Goal: Communication & Community: Answer question/provide support

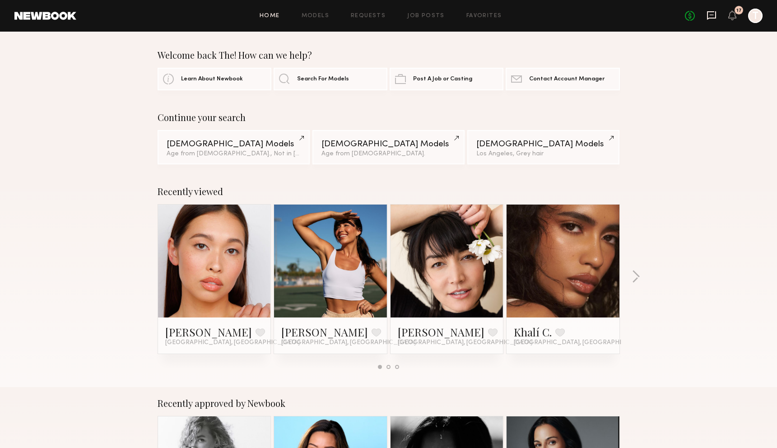
click at [709, 16] on icon at bounding box center [712, 15] width 10 height 10
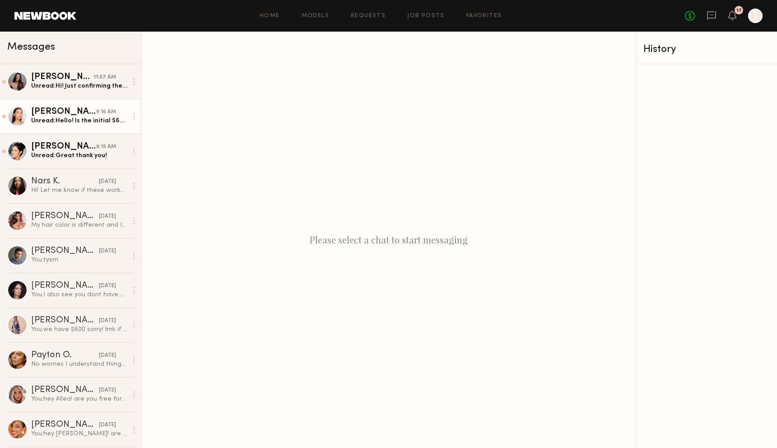
click at [75, 118] on div "Unread: Hello! Is the initial $600 for 4hrs no longer possible?" at bounding box center [79, 121] width 96 height 9
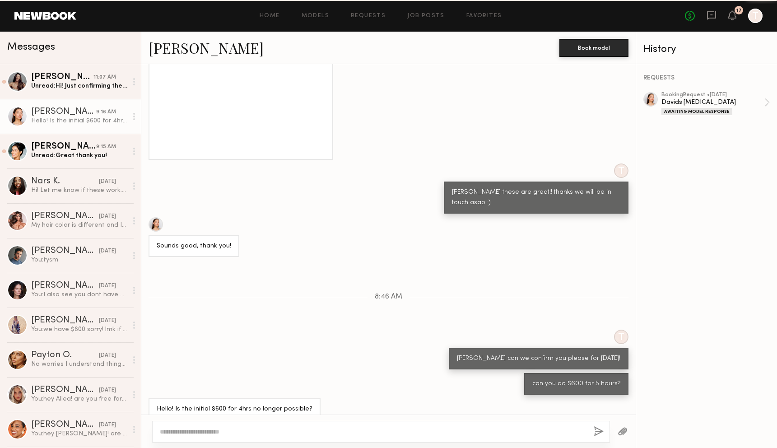
scroll to position [749, 0]
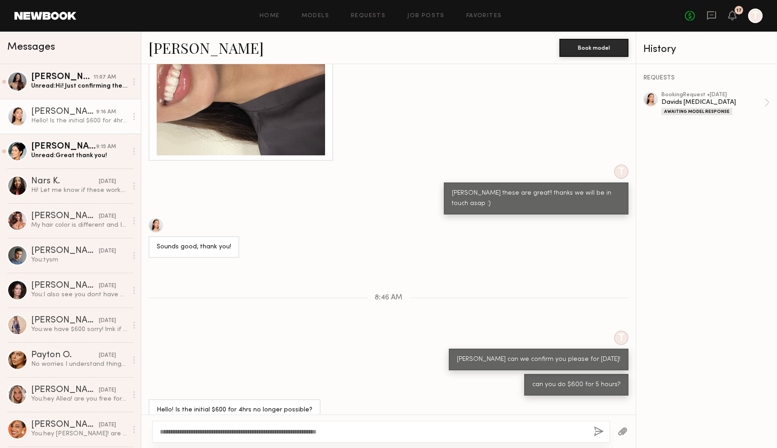
type textarea "**********"
click at [598, 433] on button "button" at bounding box center [599, 431] width 10 height 11
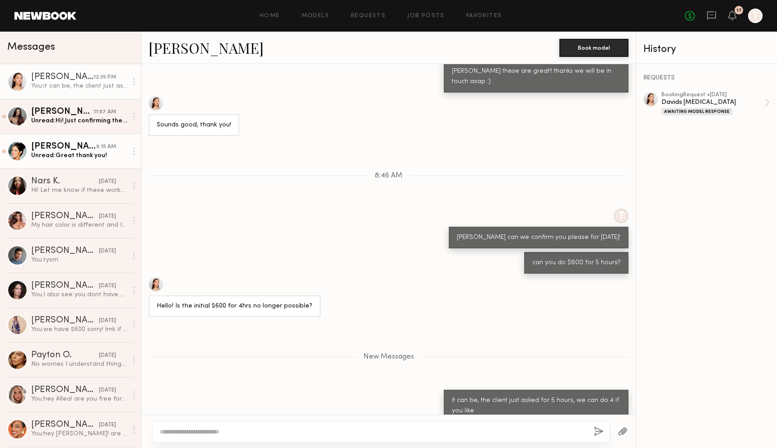
click at [51, 146] on div "Leah B." at bounding box center [63, 146] width 65 height 9
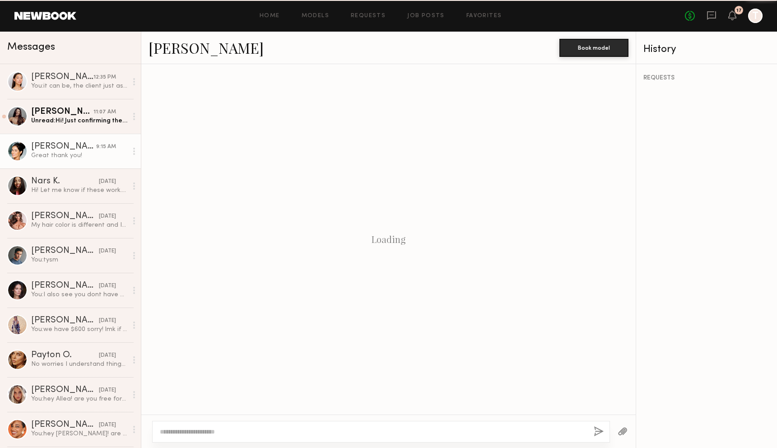
scroll to position [730, 0]
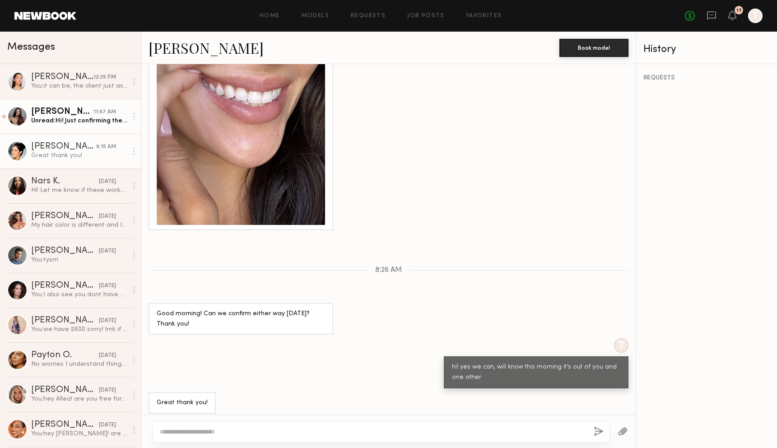
click at [46, 103] on link "Elke K. 11:07 AM Unread: Hi! Just confirming the shoot on Wednesday" at bounding box center [70, 116] width 141 height 35
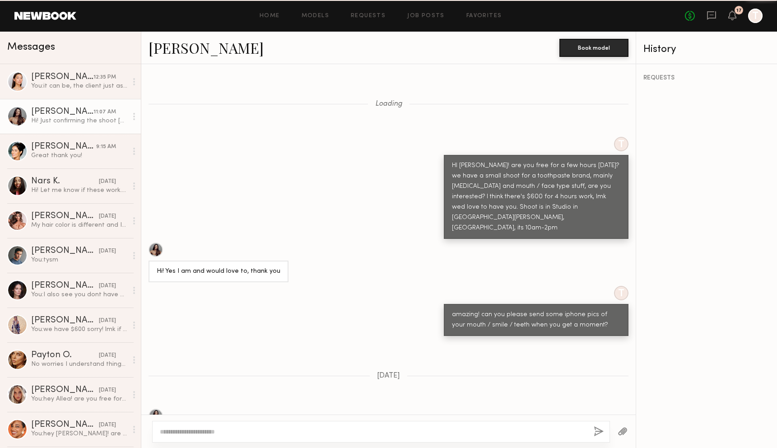
scroll to position [756, 0]
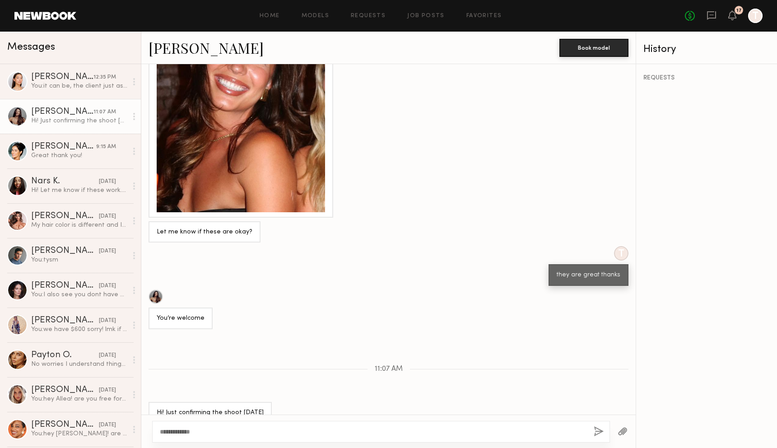
type textarea "**********"
click at [596, 433] on button "button" at bounding box center [599, 431] width 10 height 11
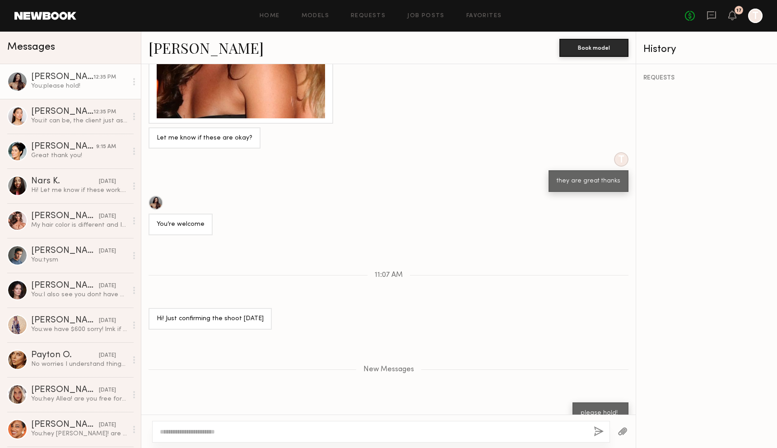
click at [56, 86] on div "You: please hold!" at bounding box center [79, 86] width 96 height 9
click at [63, 121] on div "You: it can be, the client just asked for 5 hours, we can do 4 if you like" at bounding box center [79, 121] width 96 height 9
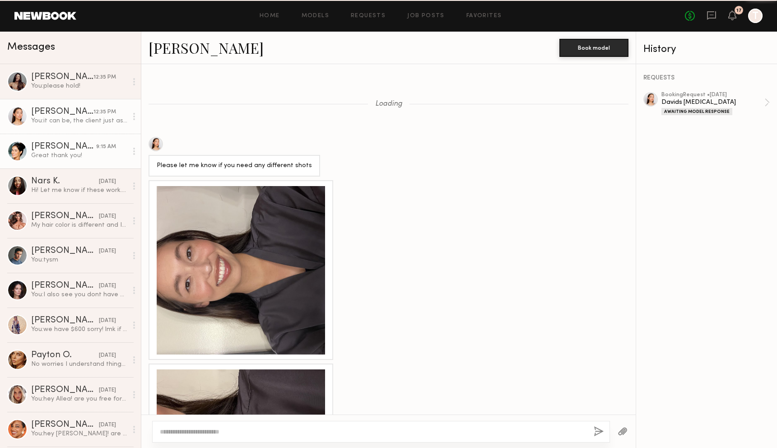
scroll to position [802, 0]
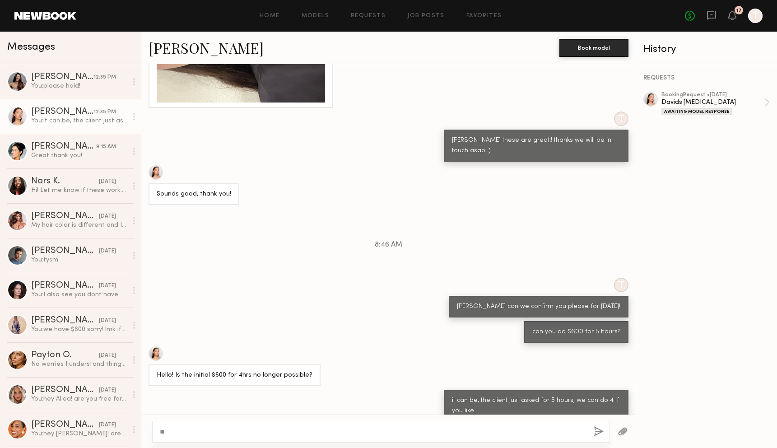
type textarea "*"
type textarea "**********"
click at [600, 431] on button "button" at bounding box center [599, 431] width 10 height 11
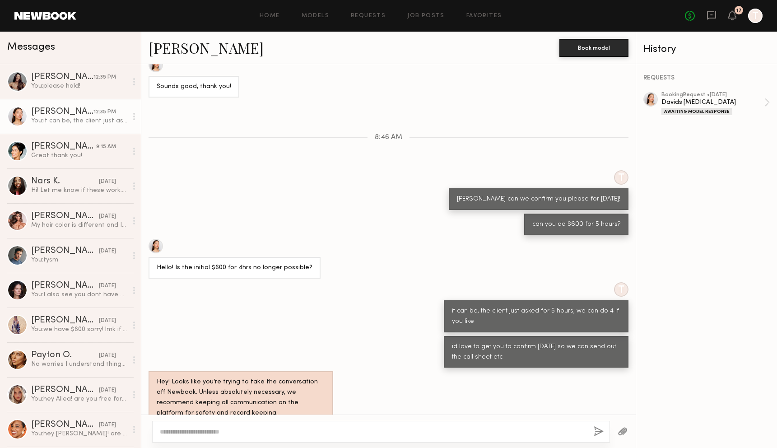
scroll to position [945, 0]
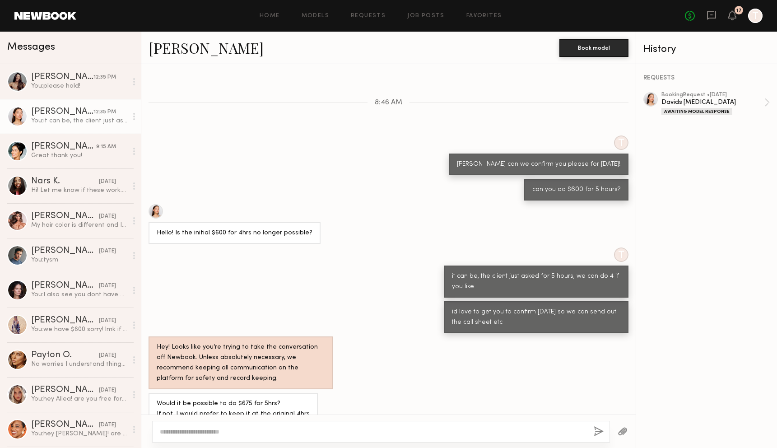
click at [289, 429] on textarea at bounding box center [373, 431] width 427 height 9
type textarea "**********"
click at [597, 431] on button "button" at bounding box center [599, 431] width 10 height 11
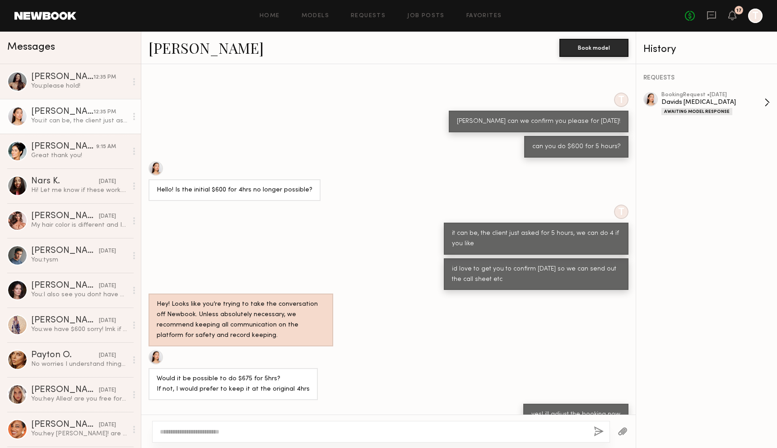
click at [684, 99] on div "Davids [MEDICAL_DATA]" at bounding box center [713, 102] width 103 height 9
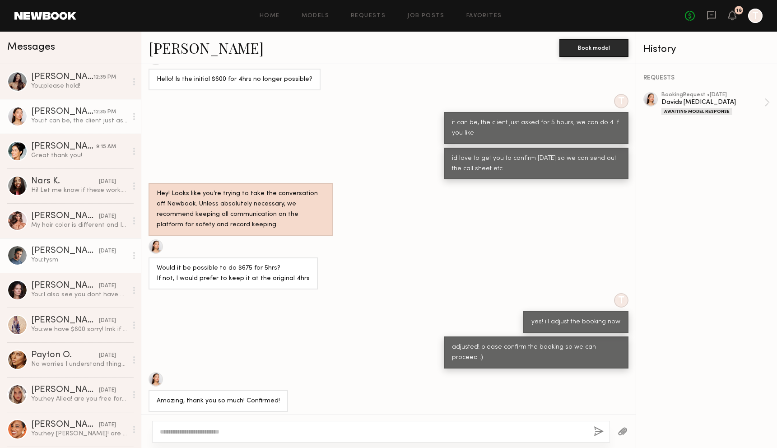
click at [89, 257] on div "You: tysm" at bounding box center [79, 260] width 96 height 9
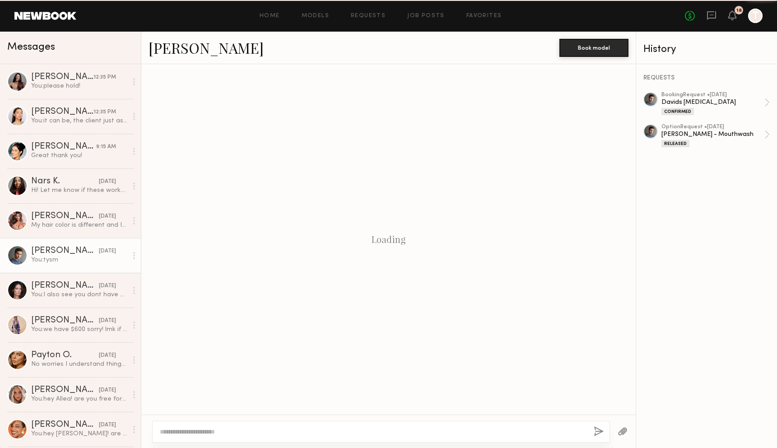
scroll to position [383, 0]
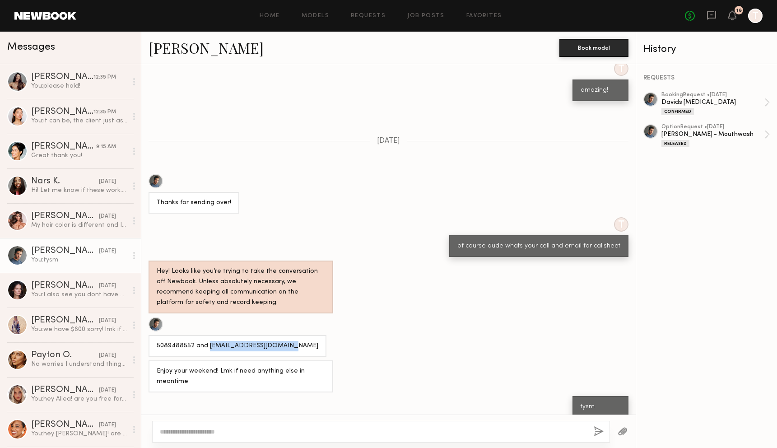
drag, startPoint x: 206, startPoint y: 337, endPoint x: 294, endPoint y: 334, distance: 87.7
click at [294, 334] on div "5089488552 and jhughes1823@hotmail.com" at bounding box center [388, 337] width 495 height 40
copy div "jhughes1823@hotmail.com"
drag, startPoint x: 192, startPoint y: 336, endPoint x: 141, endPoint y: 339, distance: 50.7
click at [141, 339] on div "5089488552 and jhughes1823@hotmail.com" at bounding box center [388, 337] width 495 height 40
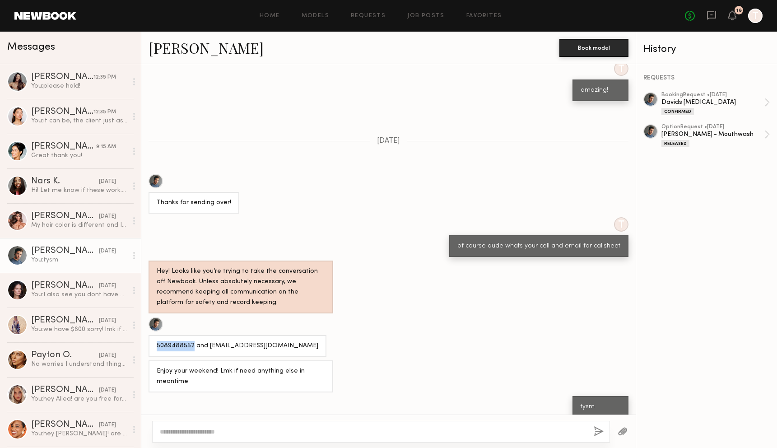
copy div "5089488552"
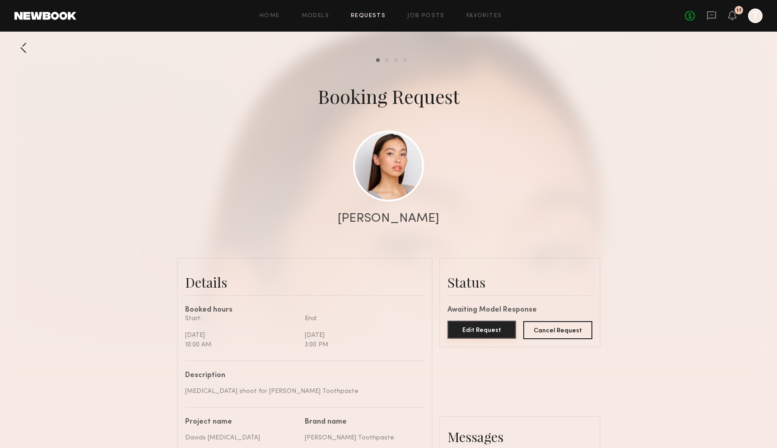
scroll to position [906, 0]
click at [473, 325] on button "Edit Request" at bounding box center [482, 330] width 69 height 18
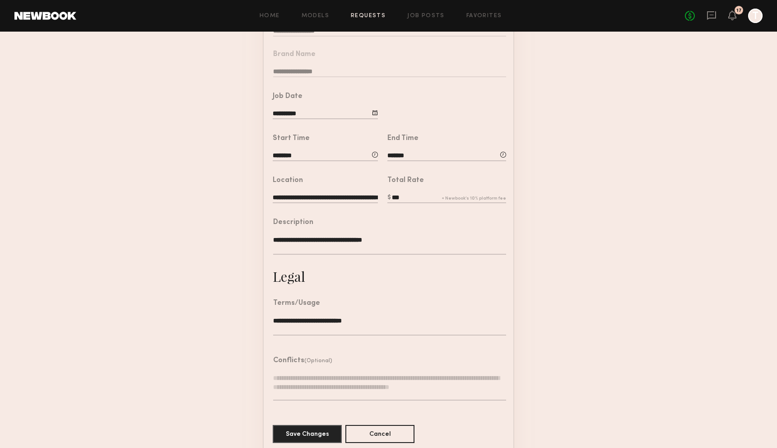
scroll to position [122, 0]
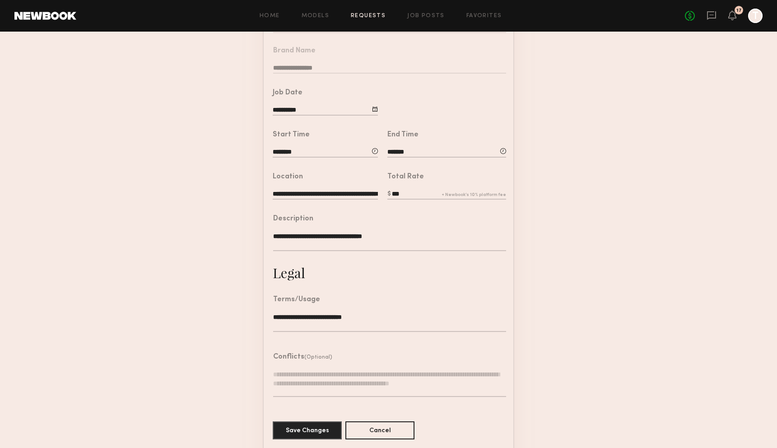
drag, startPoint x: 395, startPoint y: 192, endPoint x: 416, endPoint y: 192, distance: 20.3
click at [416, 192] on input "***" at bounding box center [447, 195] width 119 height 10
type input "***"
click at [308, 427] on button "Save Changes" at bounding box center [307, 430] width 69 height 18
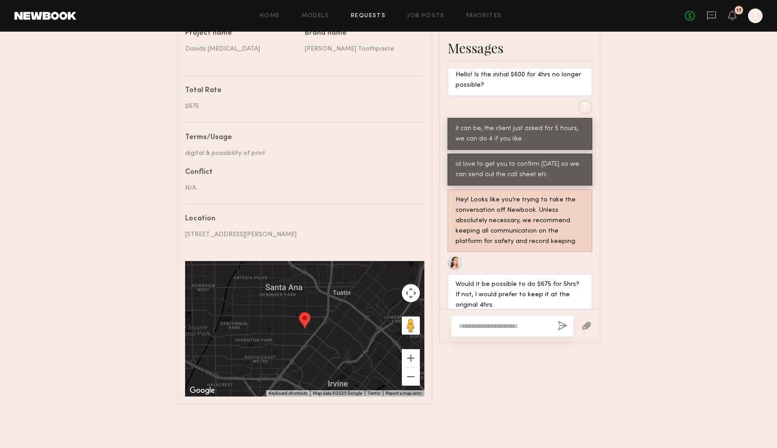
scroll to position [389, 0]
click at [480, 322] on textarea at bounding box center [505, 326] width 92 height 9
type textarea "**********"
click at [561, 321] on button "button" at bounding box center [563, 326] width 10 height 11
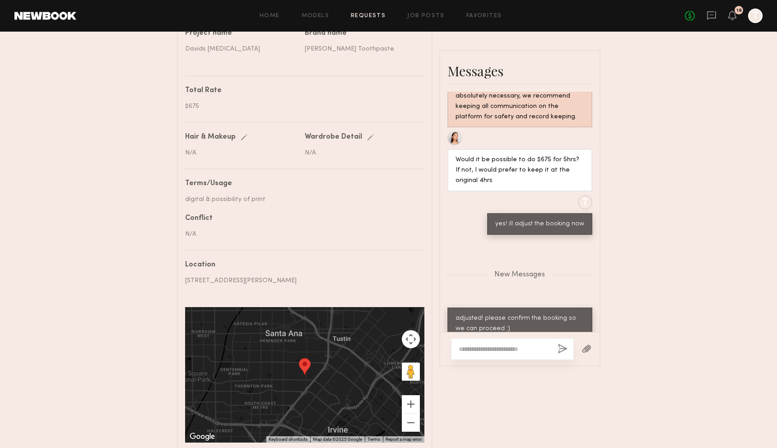
scroll to position [2771, 0]
click at [477, 332] on div at bounding box center [519, 348] width 159 height 33
click at [477, 345] on textarea at bounding box center [505, 349] width 92 height 9
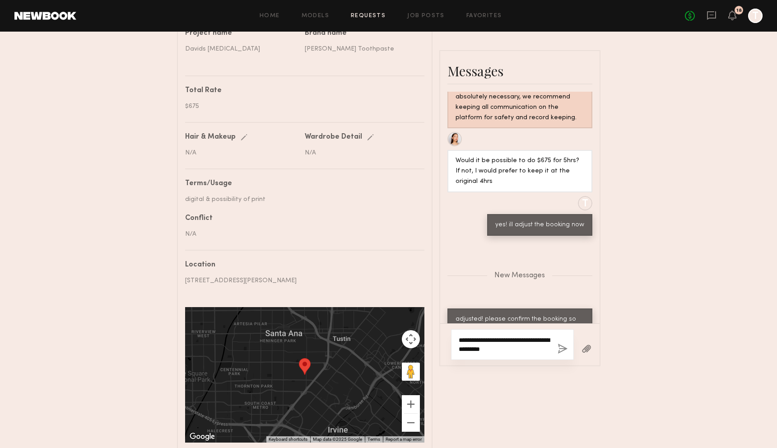
type textarea "**********"
click at [561, 344] on button "button" at bounding box center [563, 349] width 10 height 11
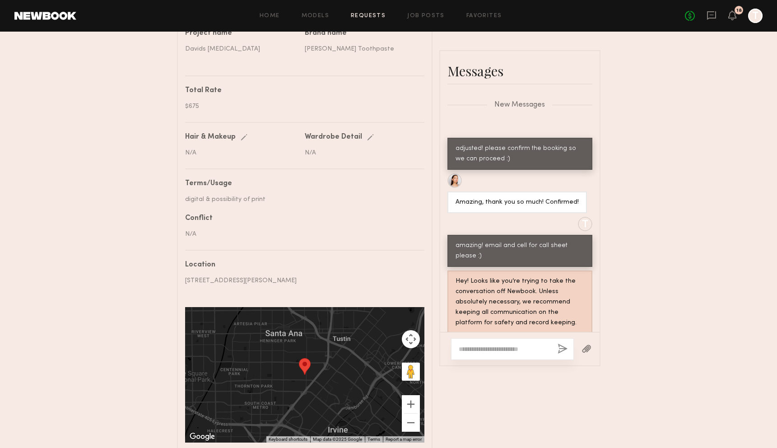
scroll to position [2941, 0]
click at [500, 344] on div "[EMAIL_ADDRESS][DOMAIN_NAME] [PHONE_NUMBER]" at bounding box center [510, 354] width 108 height 21
copy div "[EMAIL_ADDRESS][DOMAIN_NAME]"
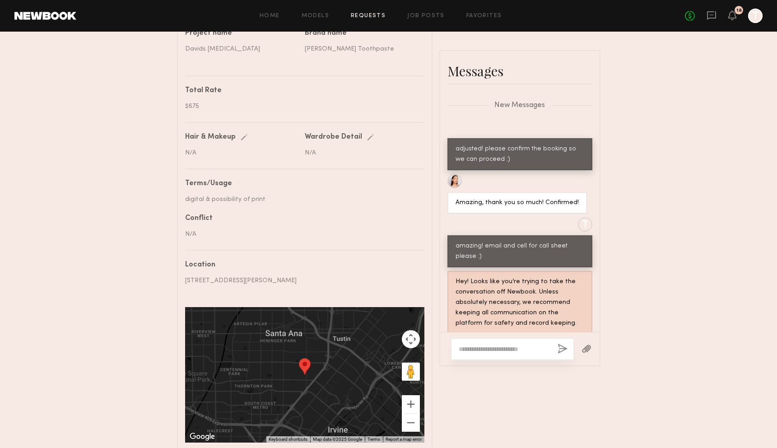
drag, startPoint x: 502, startPoint y: 227, endPoint x: 452, endPoint y: 227, distance: 50.6
click at [452, 338] on div "[EMAIL_ADDRESS][DOMAIN_NAME] [PHONE_NUMBER]" at bounding box center [510, 354] width 125 height 32
copy div "[PHONE_NUMBER]"
